Goal: Transaction & Acquisition: Purchase product/service

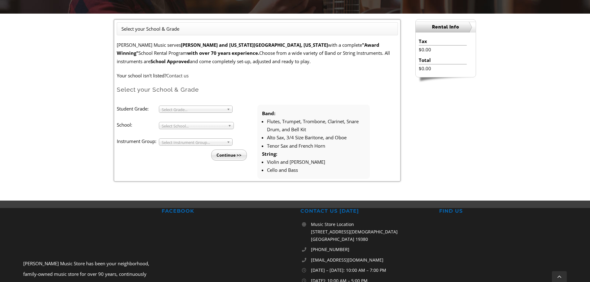
scroll to position [186, 0]
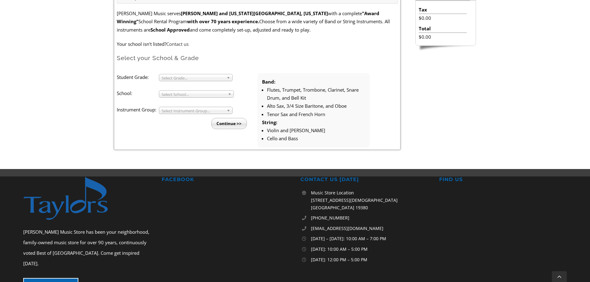
click at [194, 80] on span "Select Grade..." at bounding box center [193, 77] width 63 height 7
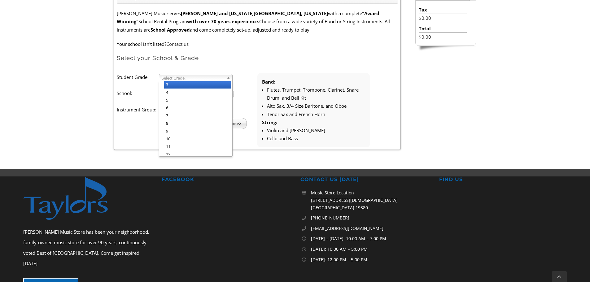
click at [189, 84] on li "3" at bounding box center [197, 85] width 67 height 8
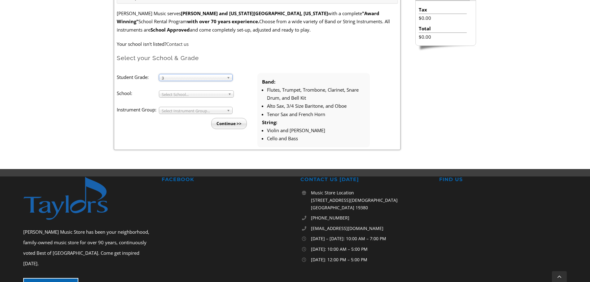
click at [188, 96] on span "Select School..." at bounding box center [194, 94] width 64 height 7
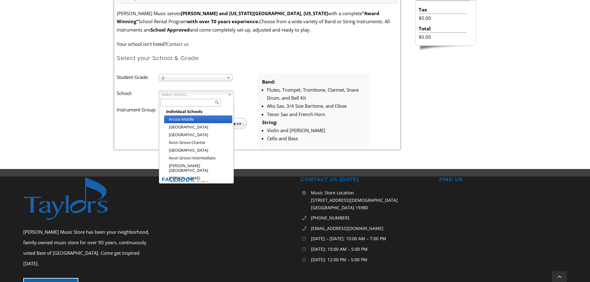
paste input "beavercreek"
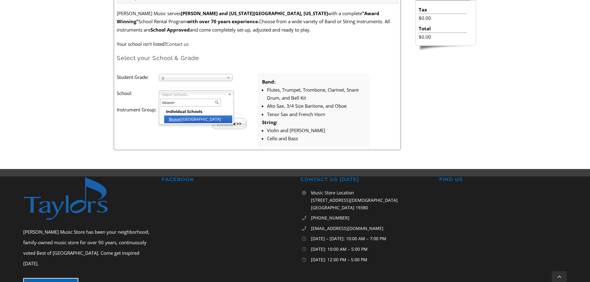
type input "beaver"
click at [197, 120] on li "[GEOGRAPHIC_DATA]" at bounding box center [198, 120] width 68 height 8
click at [199, 111] on span "Select Instrument Group..." at bounding box center [193, 110] width 63 height 7
click at [187, 125] on li "Strings" at bounding box center [197, 125] width 67 height 8
click at [233, 126] on input "Continue >>" at bounding box center [229, 123] width 36 height 11
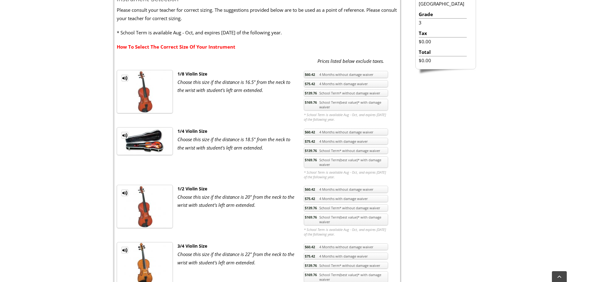
scroll to position [279, 0]
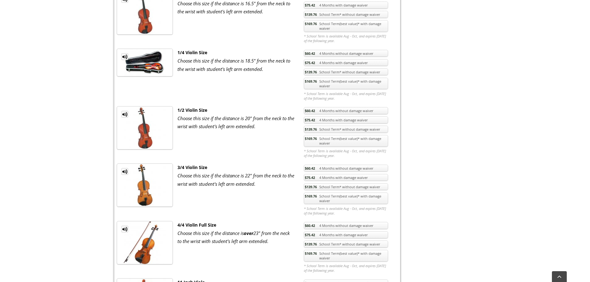
click at [379, 141] on link "$169.76 School Term(best value)* with damage waiver" at bounding box center [346, 141] width 84 height 12
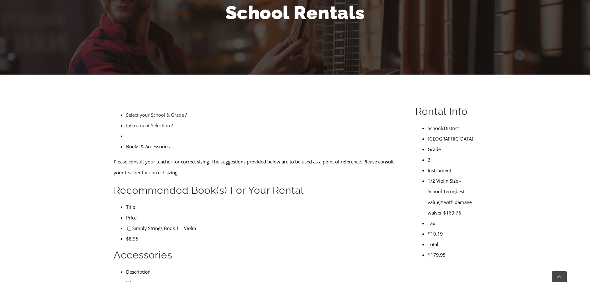
scroll to position [93, 0]
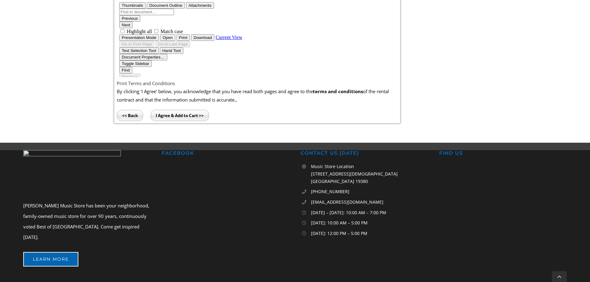
scroll to position [490, 0]
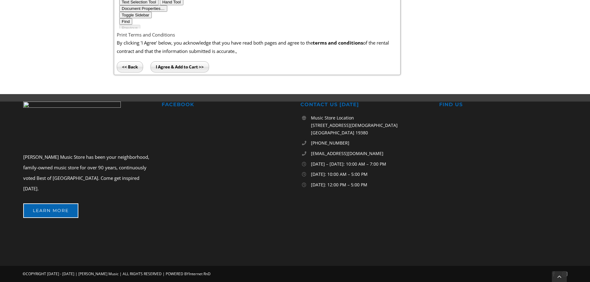
type input "1"
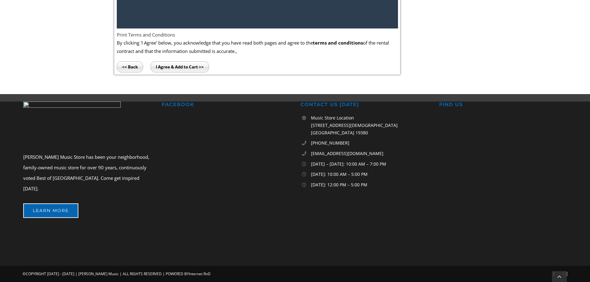
scroll to position [0, 0]
